Goal: Share content

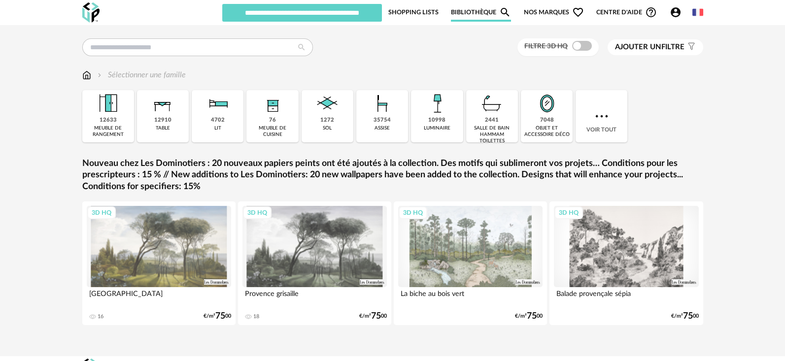
click at [360, 17] on input "text" at bounding box center [302, 13] width 160 height 18
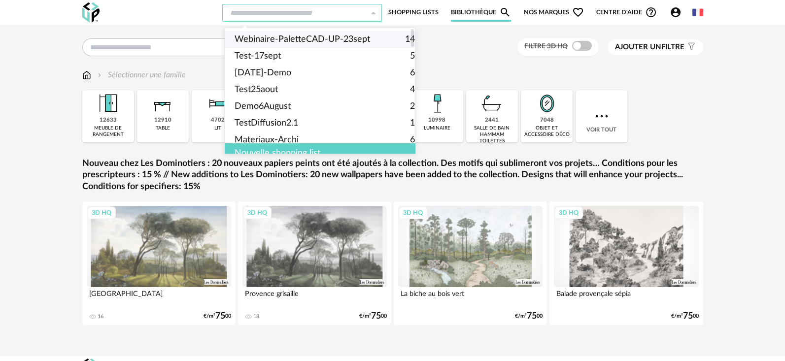
click at [335, 35] on span "Webinaire-PaletteCAD-UP-23sept" at bounding box center [303, 39] width 136 height 17
type input "**********"
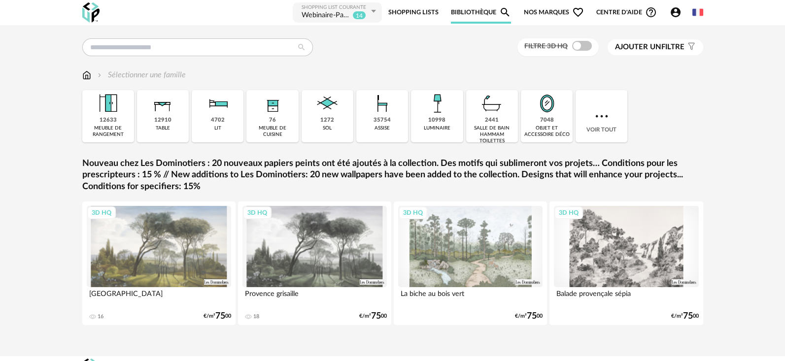
click at [401, 7] on link "Shopping Lists" at bounding box center [414, 12] width 50 height 22
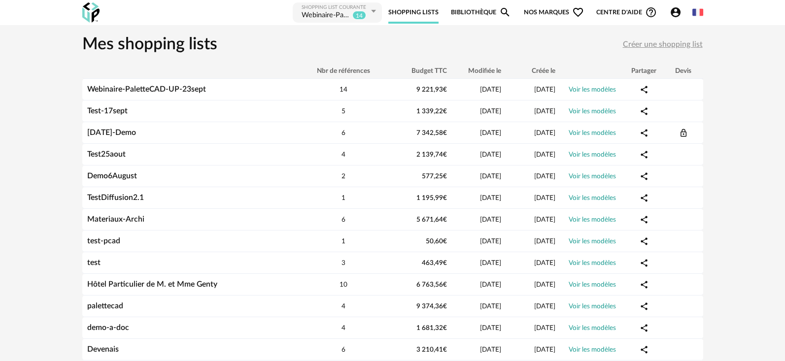
click at [332, 13] on div "Webinaire-PaletteCAD-UP-23sept" at bounding box center [326, 16] width 49 height 10
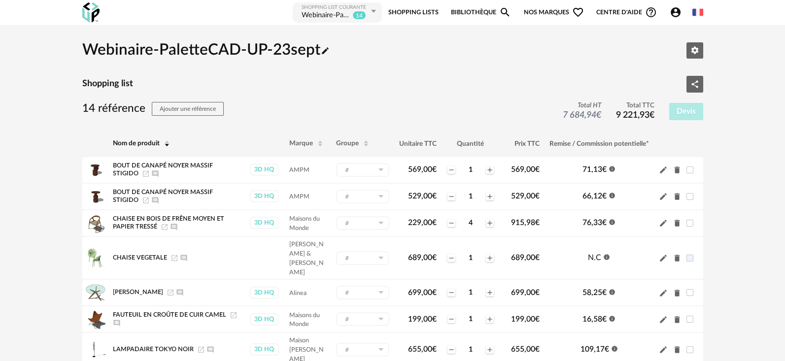
click at [478, 11] on link "Bibliothèque Magnify icon" at bounding box center [481, 12] width 60 height 22
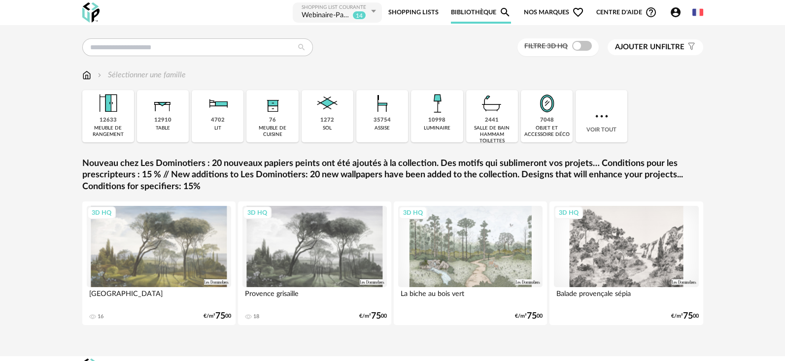
click at [323, 11] on div "Webinaire-PaletteCAD-UP-23sept" at bounding box center [326, 16] width 49 height 10
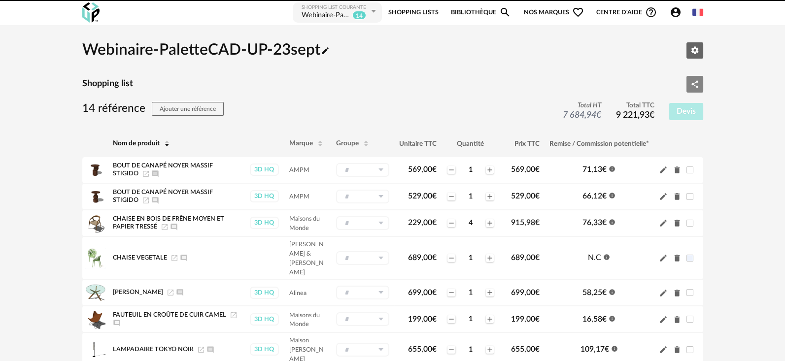
click at [689, 85] on button "Share Variant icon" at bounding box center [695, 84] width 17 height 17
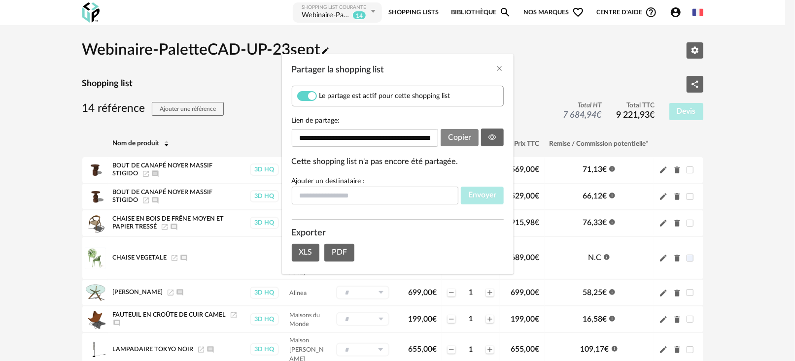
click at [460, 139] on span "Copier" at bounding box center [459, 138] width 23 height 8
